Goal: Task Accomplishment & Management: Use online tool/utility

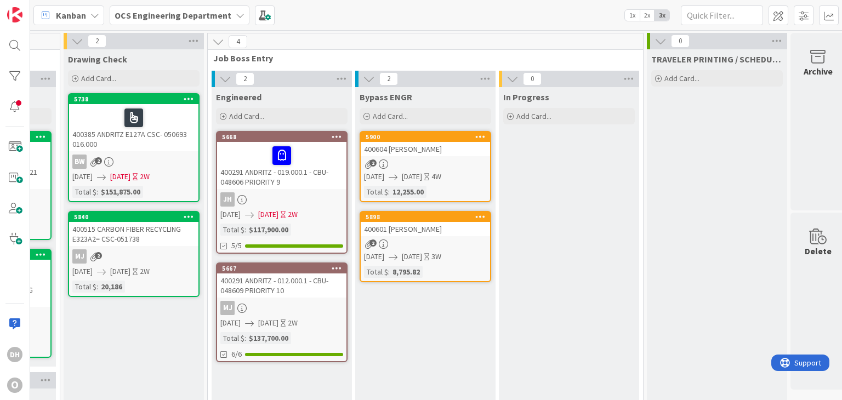
scroll to position [0, 1160]
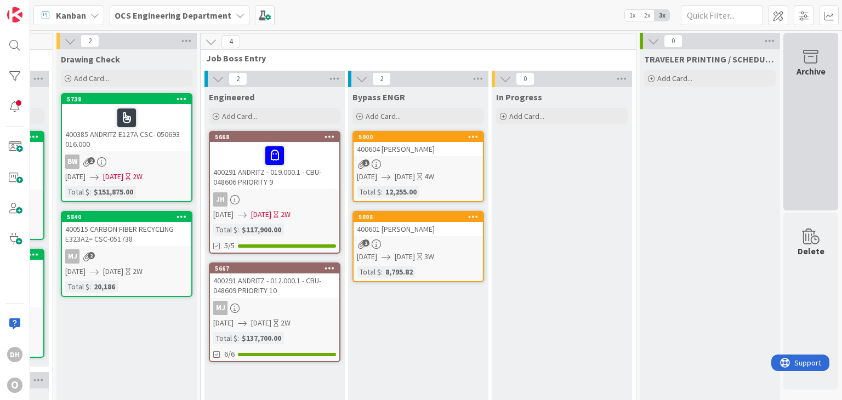
click at [799, 113] on div "Archive" at bounding box center [810, 122] width 55 height 178
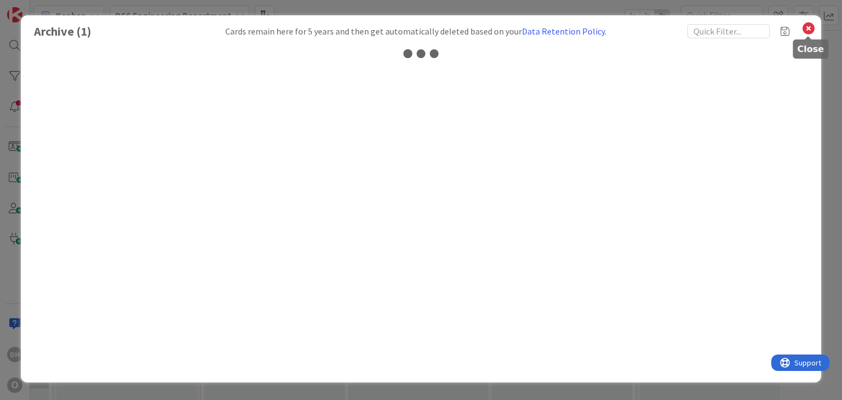
click at [814, 27] on icon at bounding box center [809, 28] width 14 height 15
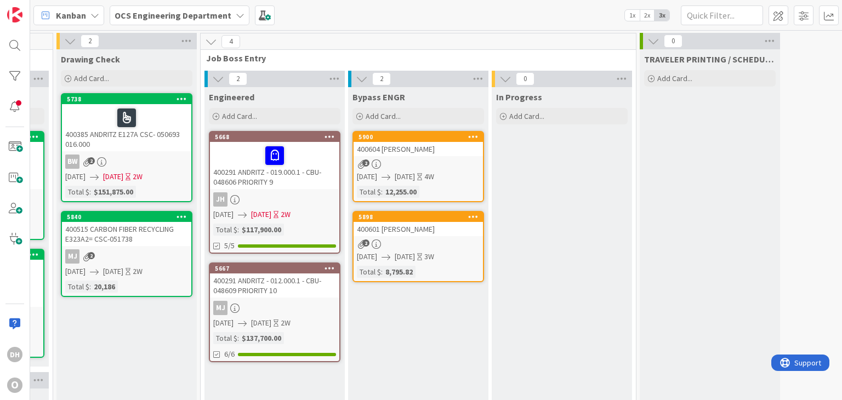
click at [825, 81] on div at bounding box center [810, 115] width 55 height 164
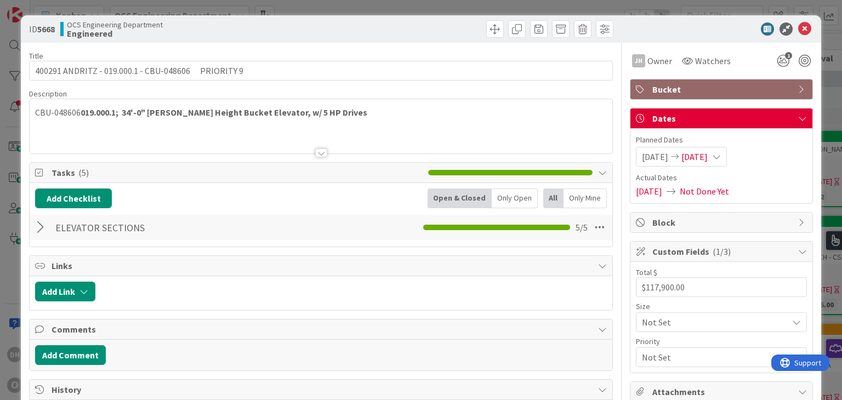
click at [798, 29] on icon at bounding box center [804, 28] width 13 height 13
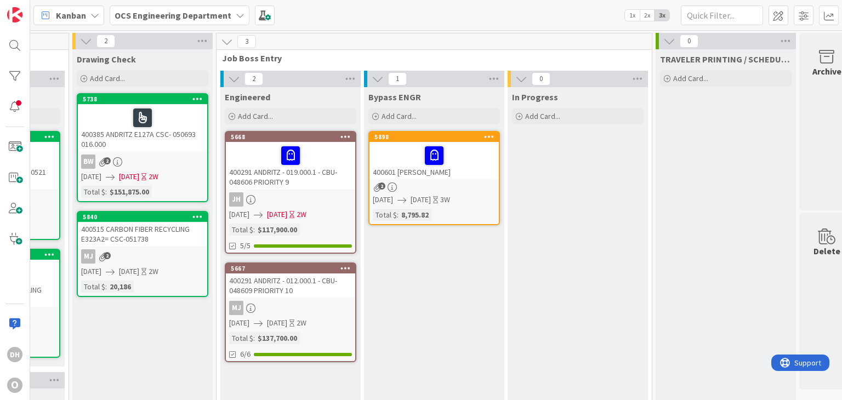
scroll to position [0, 1160]
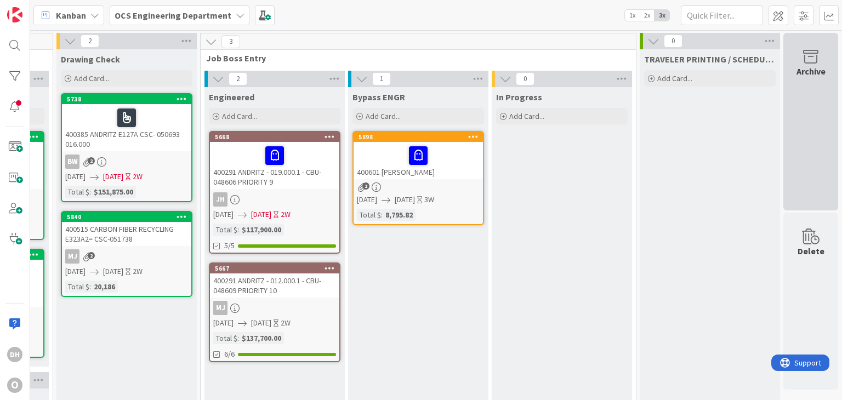
click at [820, 122] on div "Archive" at bounding box center [810, 122] width 55 height 178
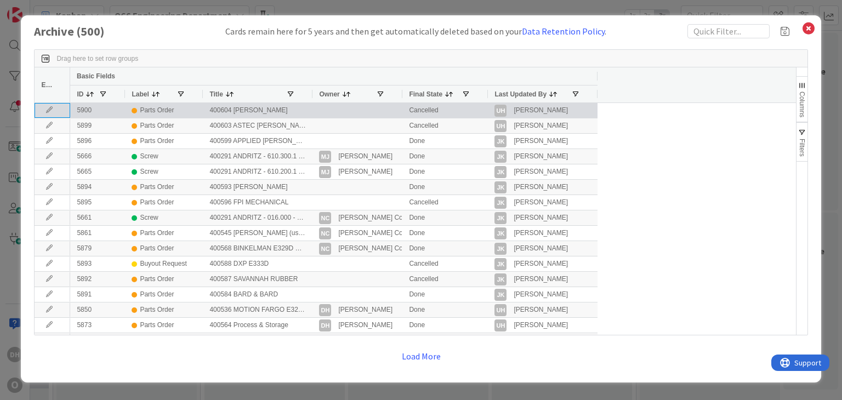
click at [47, 107] on icon at bounding box center [49, 110] width 16 height 7
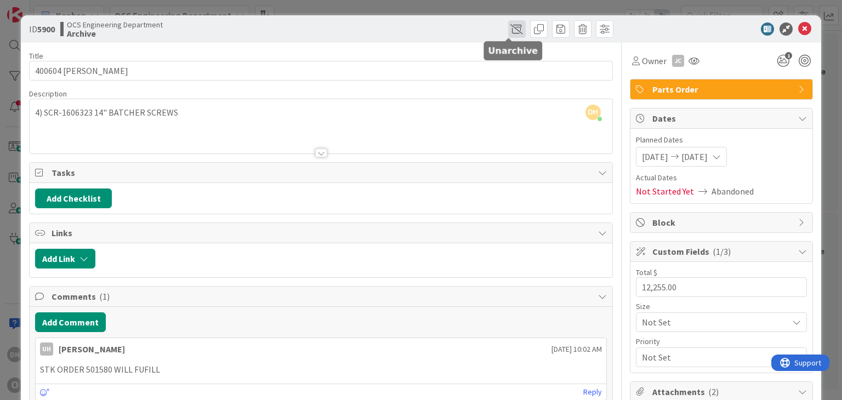
click at [508, 21] on span at bounding box center [517, 29] width 18 height 18
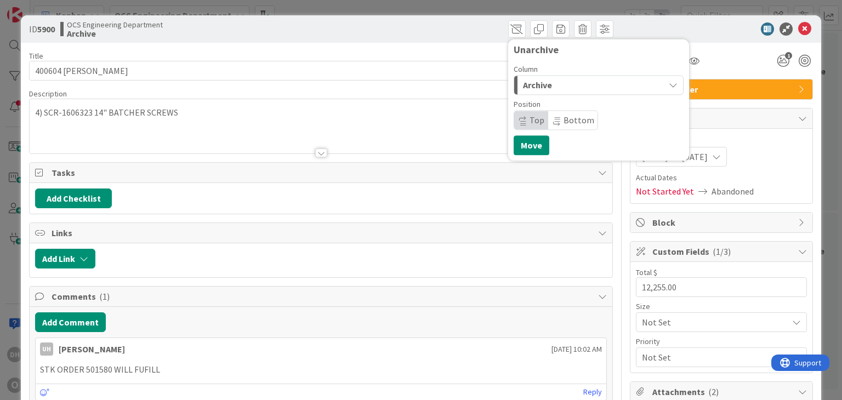
click at [567, 87] on div "Archive" at bounding box center [592, 85] width 144 height 18
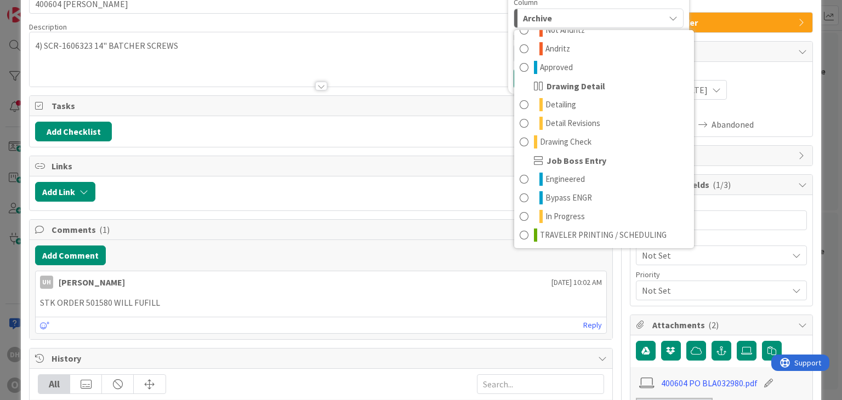
scroll to position [110, 0]
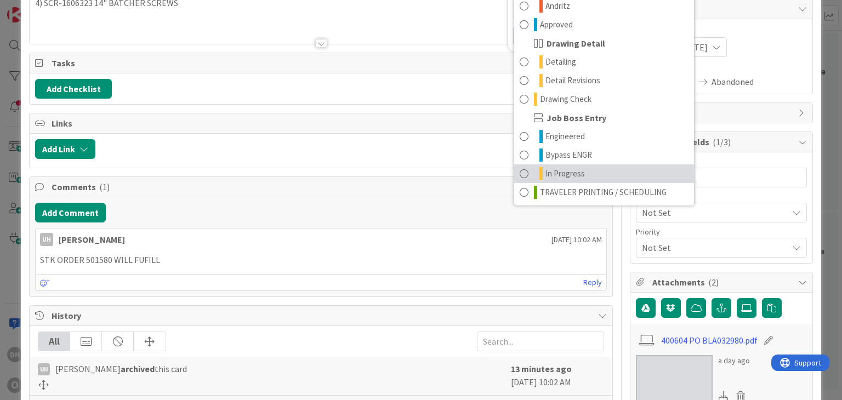
click at [556, 174] on span "In Progress" at bounding box center [564, 173] width 39 height 13
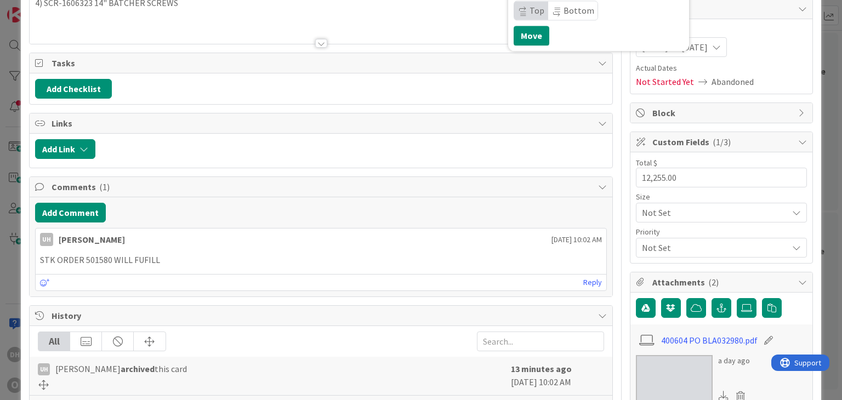
scroll to position [0, 0]
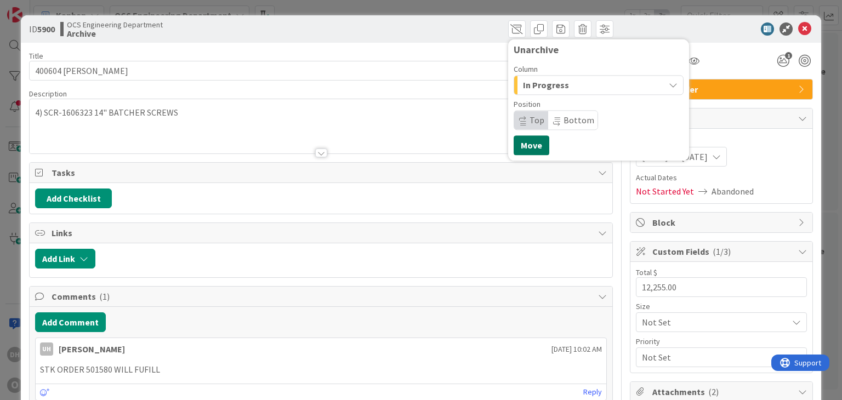
click at [518, 145] on button "Move" at bounding box center [532, 145] width 36 height 20
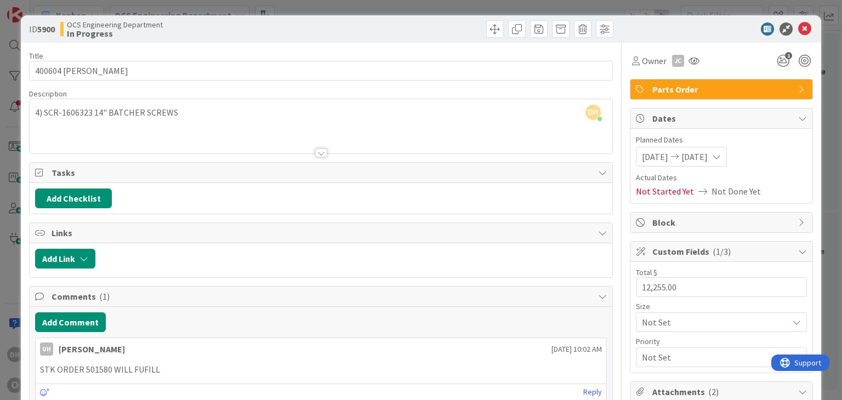
click at [799, 28] on icon at bounding box center [804, 28] width 13 height 13
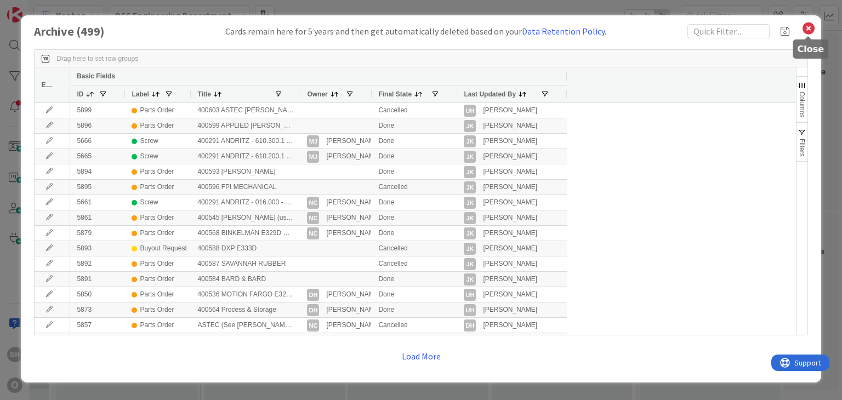
click at [814, 31] on icon at bounding box center [809, 28] width 14 height 15
